Goal: Task Accomplishment & Management: Use online tool/utility

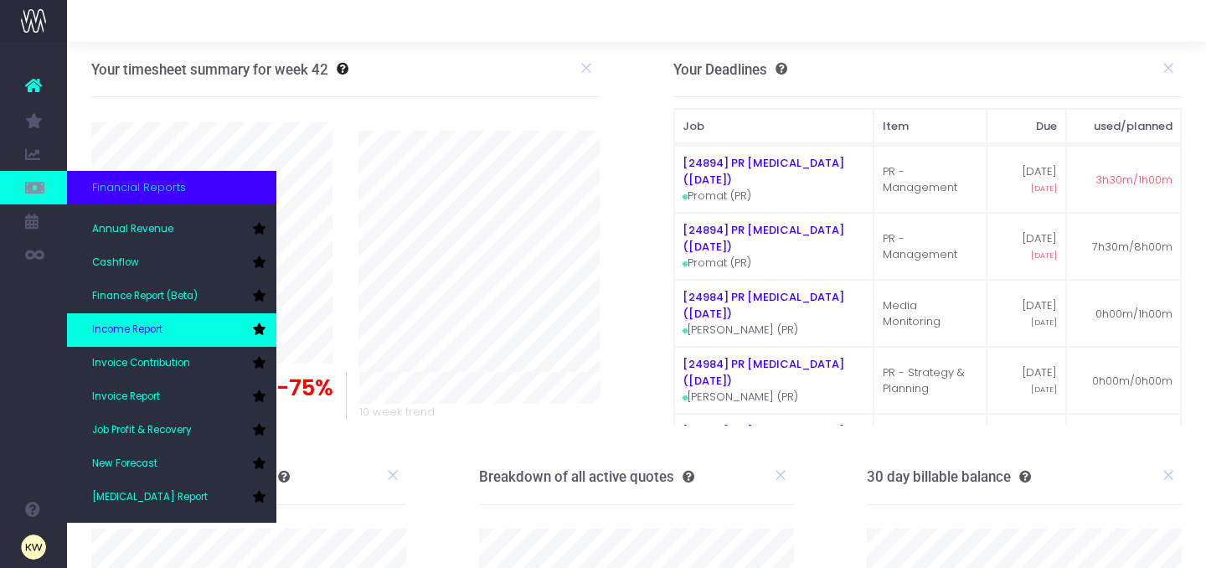
scroll to position [29, 0]
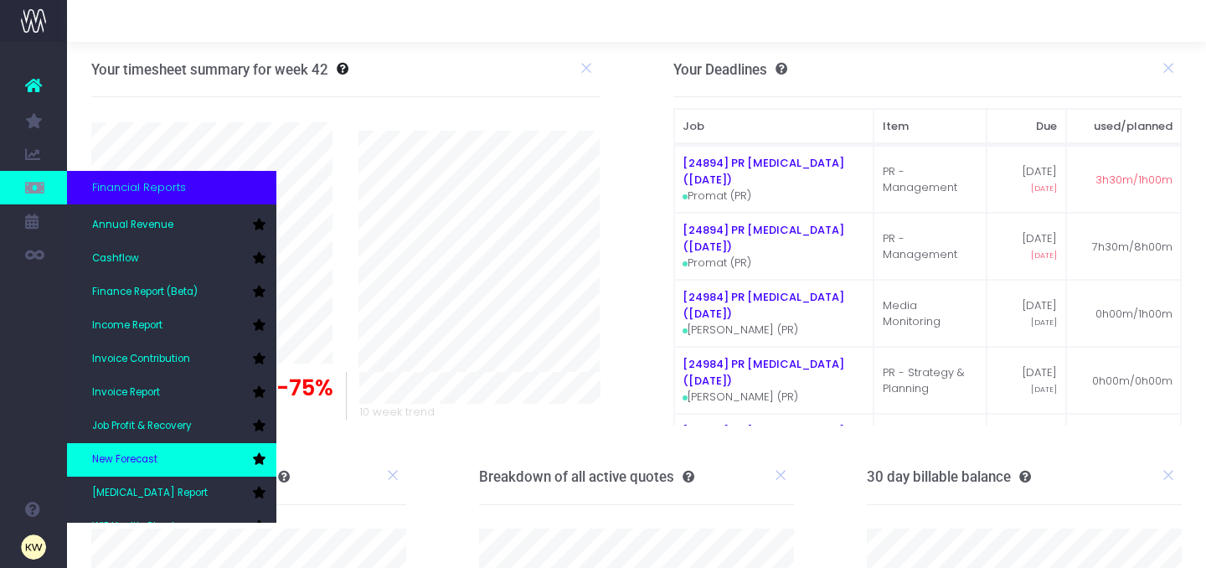
click at [141, 458] on span "New Forecast" at bounding box center [124, 459] width 65 height 15
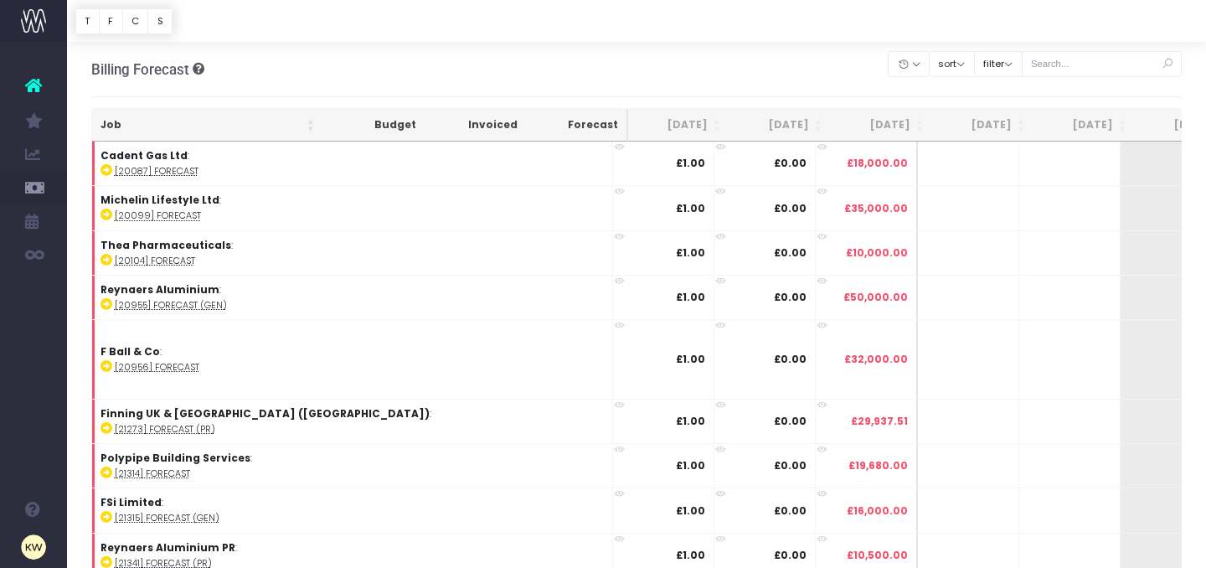
scroll to position [18, 0]
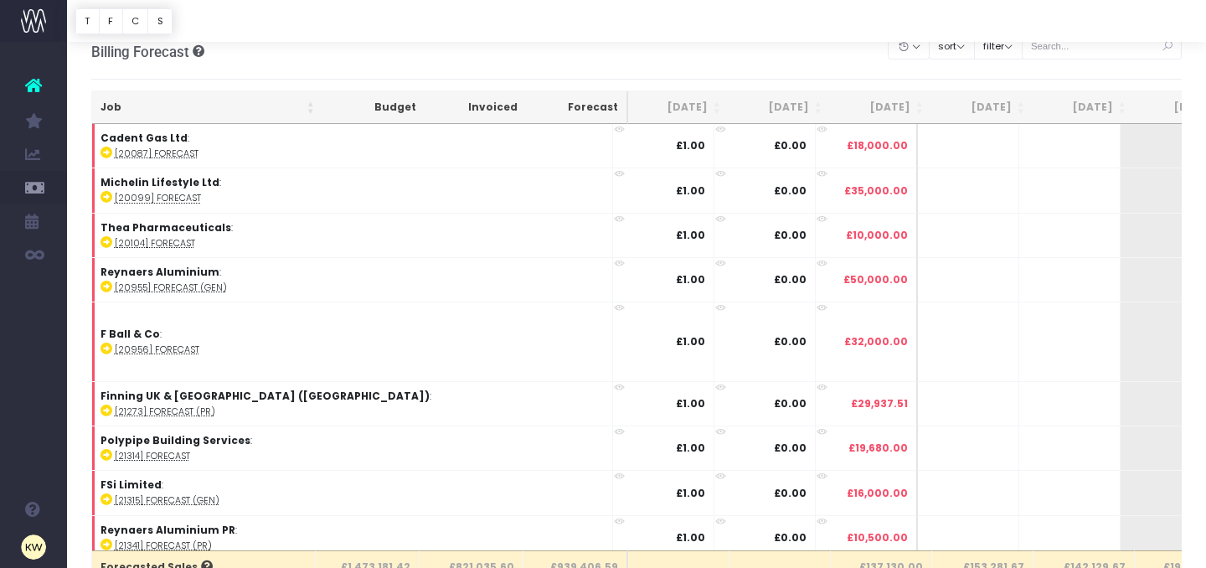
drag, startPoint x: 1076, startPoint y: 68, endPoint x: 1077, endPoint y: 56, distance: 11.8
click at [1075, 65] on div "Clear Filters Hide [DATE] [DATE] [DATE] [DATE] [DATE] [DATE] [DATE] [DATE] [DAT…" at bounding box center [1035, 51] width 293 height 45
click at [1078, 52] on div "Billing Forecast Overview of forecasted sales, cost and gross profit Clear Filt…" at bounding box center [637, 51] width 1092 height 55
click at [1003, 24] on input "text" at bounding box center [1012, 21] width 161 height 26
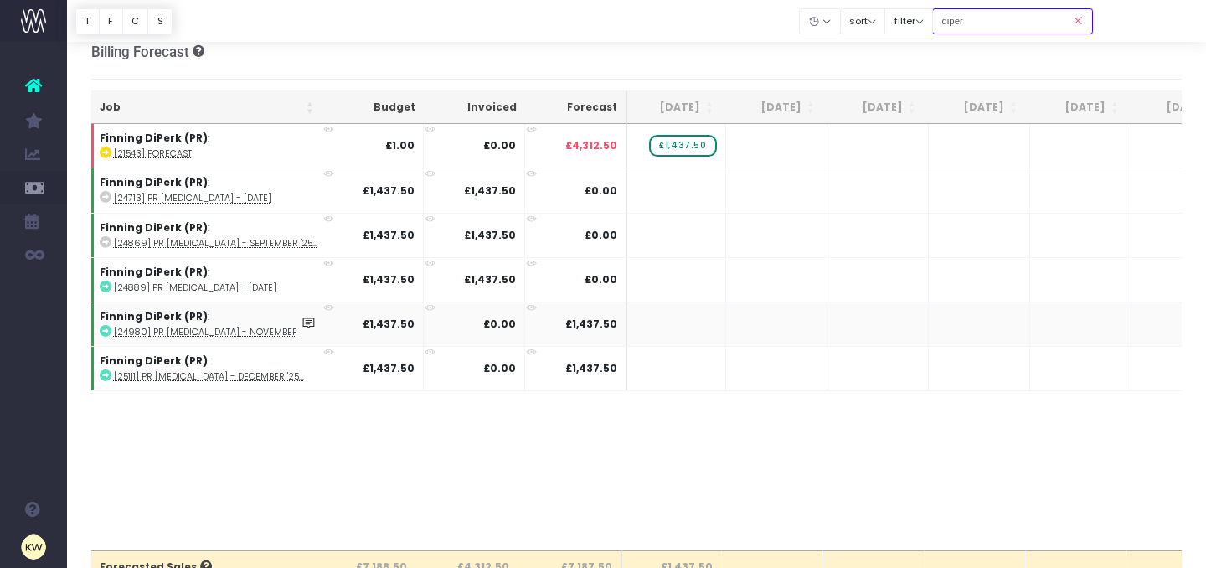
scroll to position [0, 712]
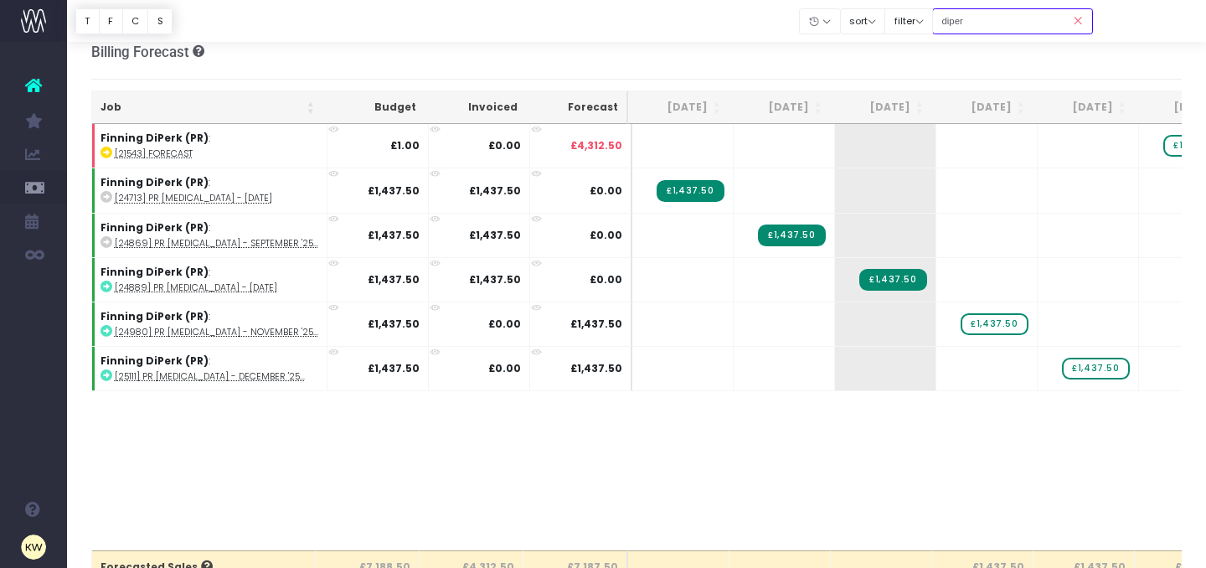
drag, startPoint x: 1001, startPoint y: 20, endPoint x: 957, endPoint y: 19, distance: 44.4
click at [957, 19] on input "diper" at bounding box center [1012, 21] width 161 height 26
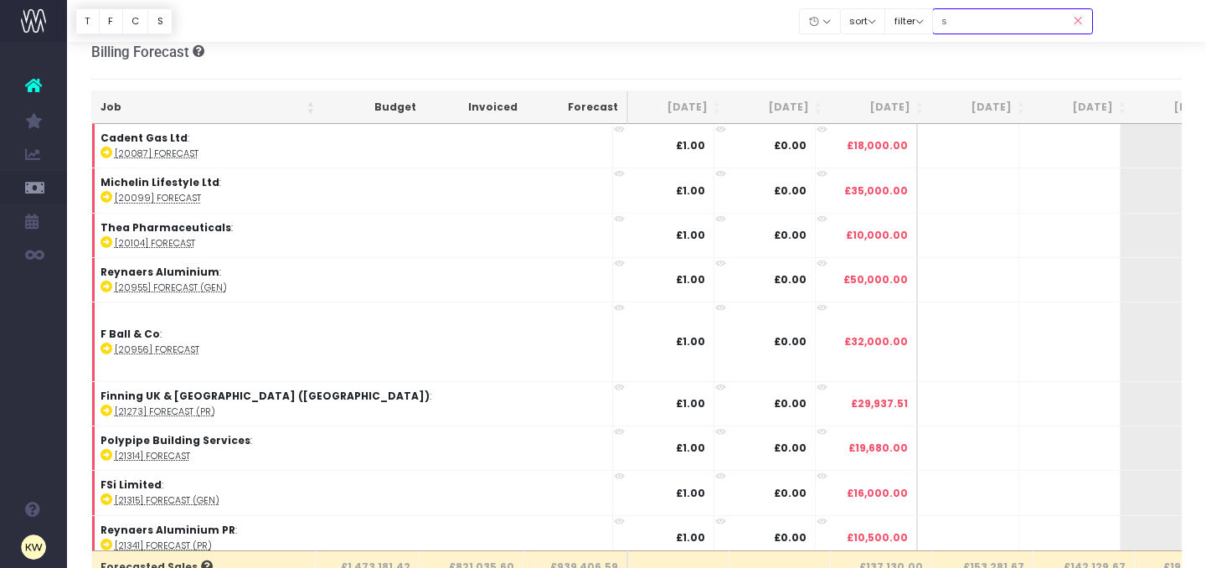
type input "sitech (pr)"
